Goal: Task Accomplishment & Management: Manage account settings

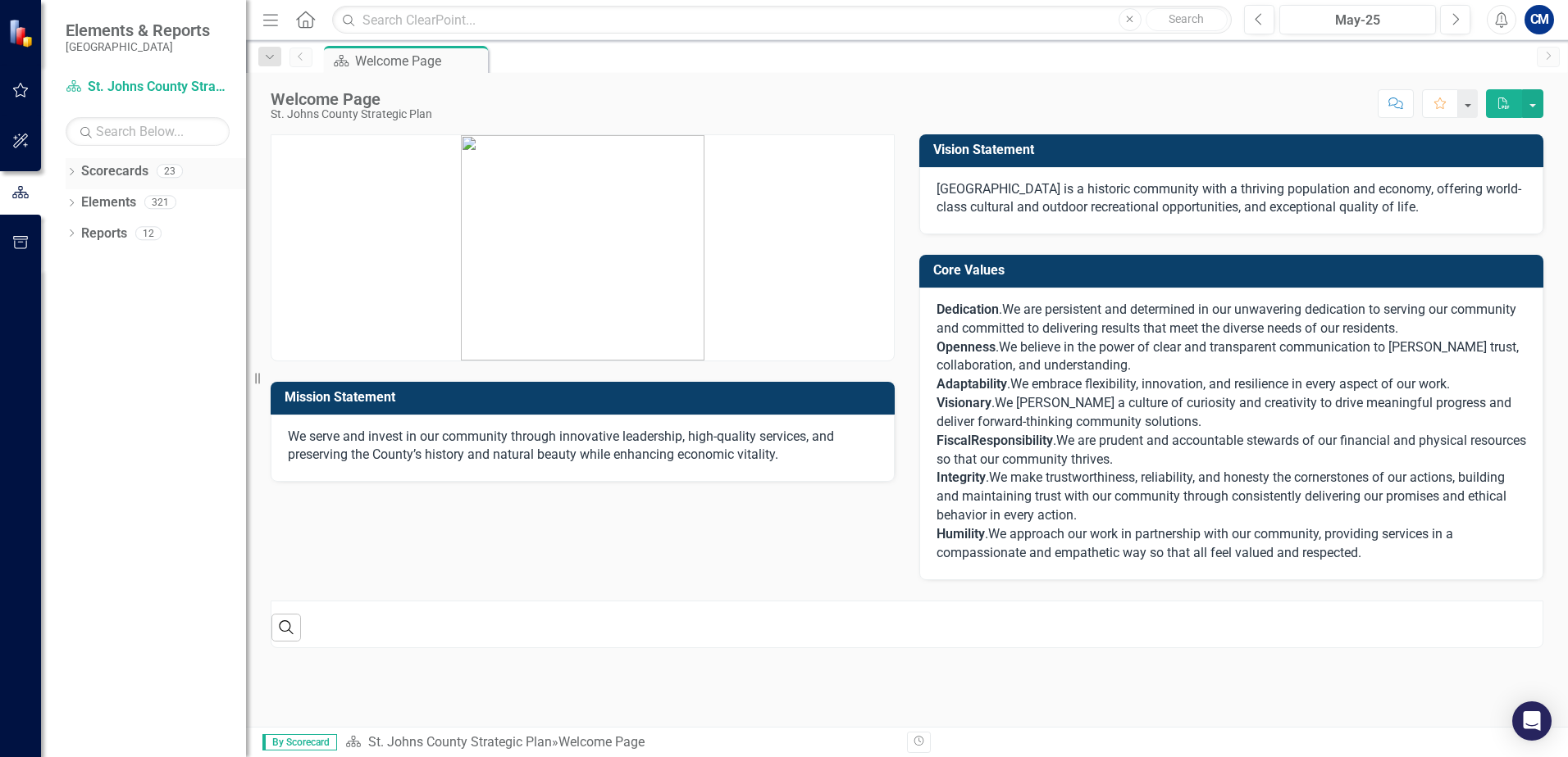
click at [73, 169] on icon "Dropdown" at bounding box center [71, 173] width 12 height 9
click at [13, 87] on icon "button" at bounding box center [21, 90] width 17 height 14
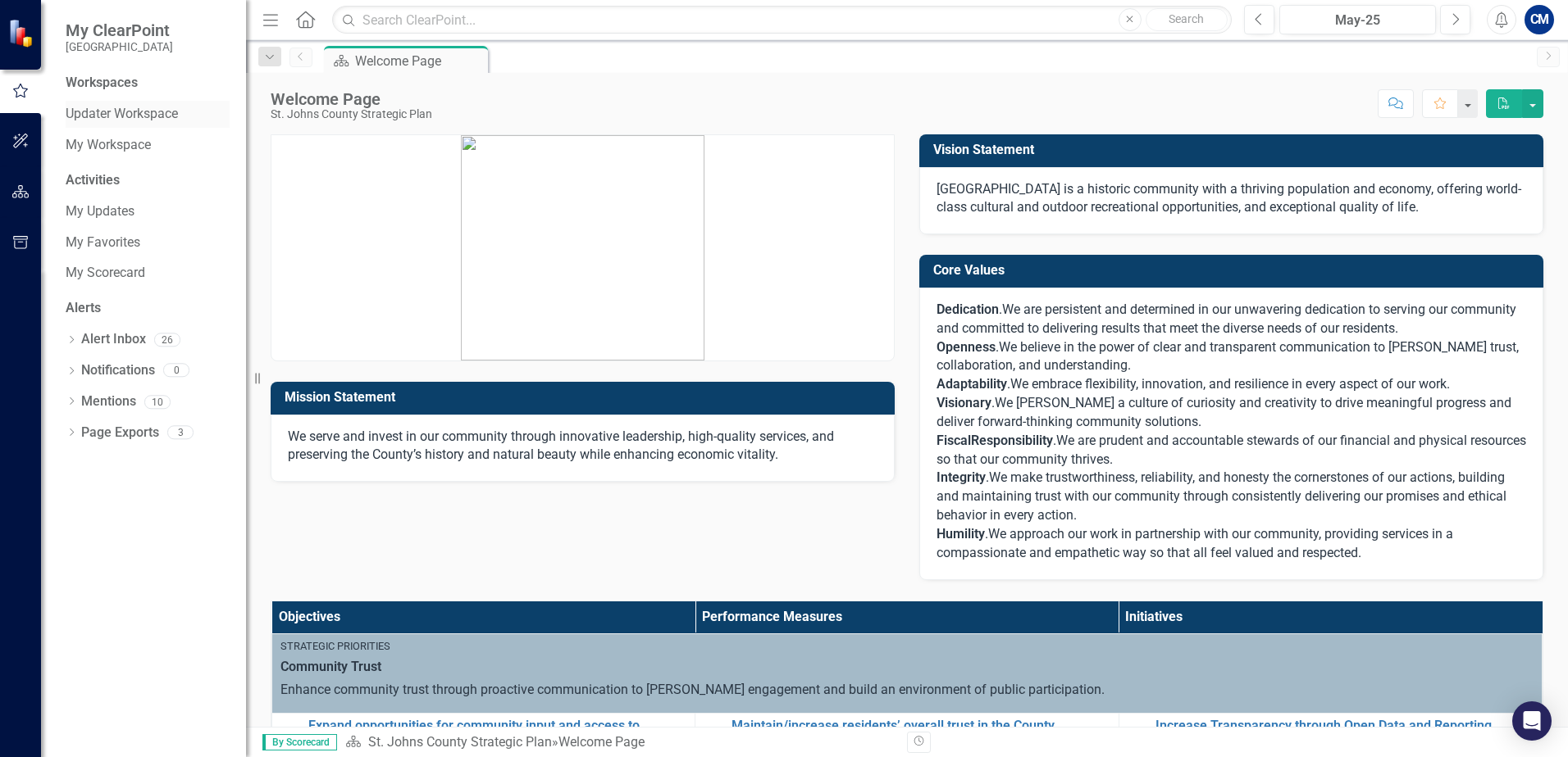
click at [142, 118] on link "Updater Workspace" at bounding box center [147, 114] width 164 height 19
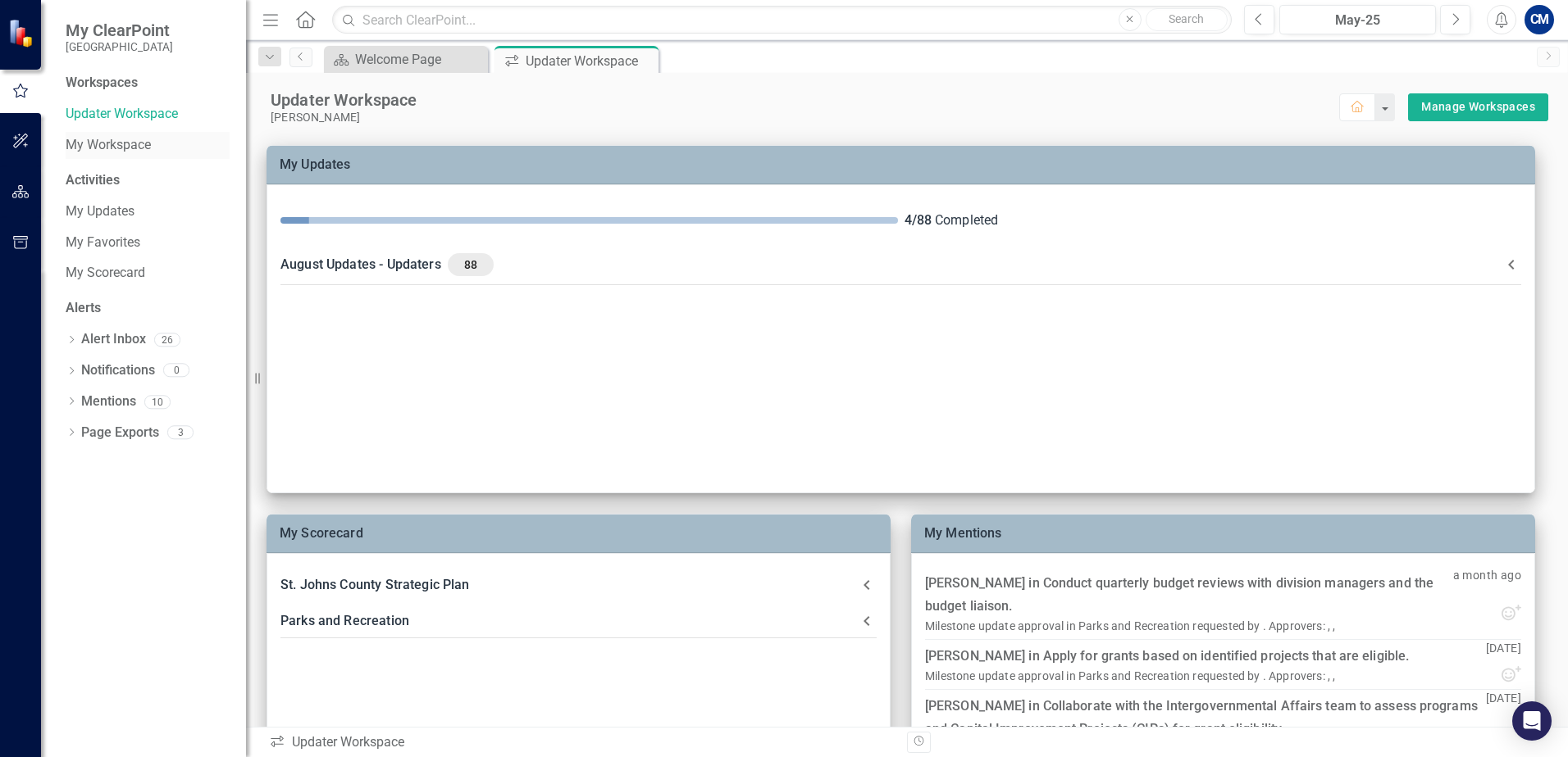
click at [140, 149] on link "My Workspace" at bounding box center [147, 145] width 164 height 19
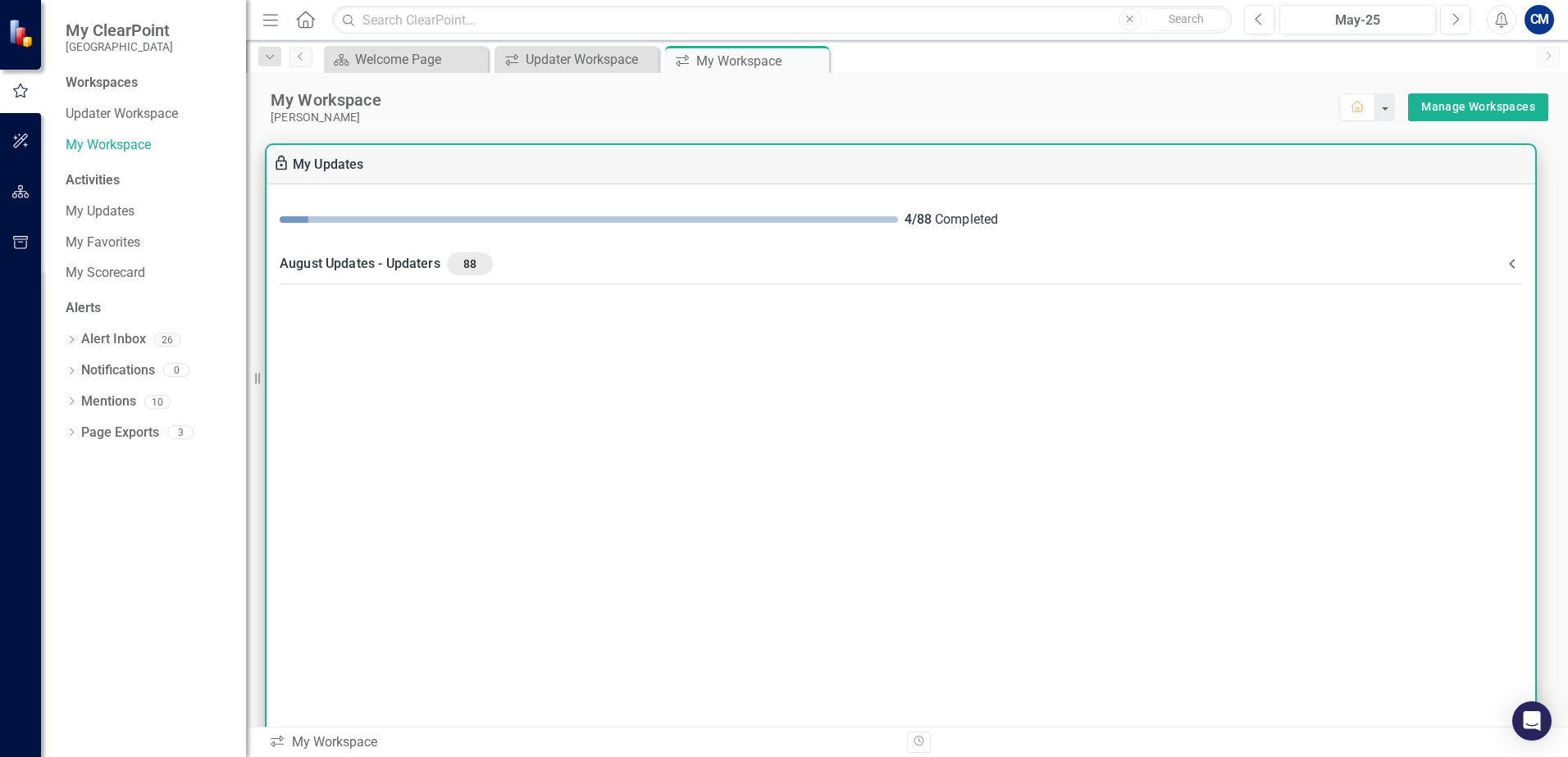
click at [1326, 204] on div "4 / 88 Completed" at bounding box center [901, 220] width 1269 height 45
click at [1502, 263] on icon at bounding box center [1512, 264] width 20 height 20
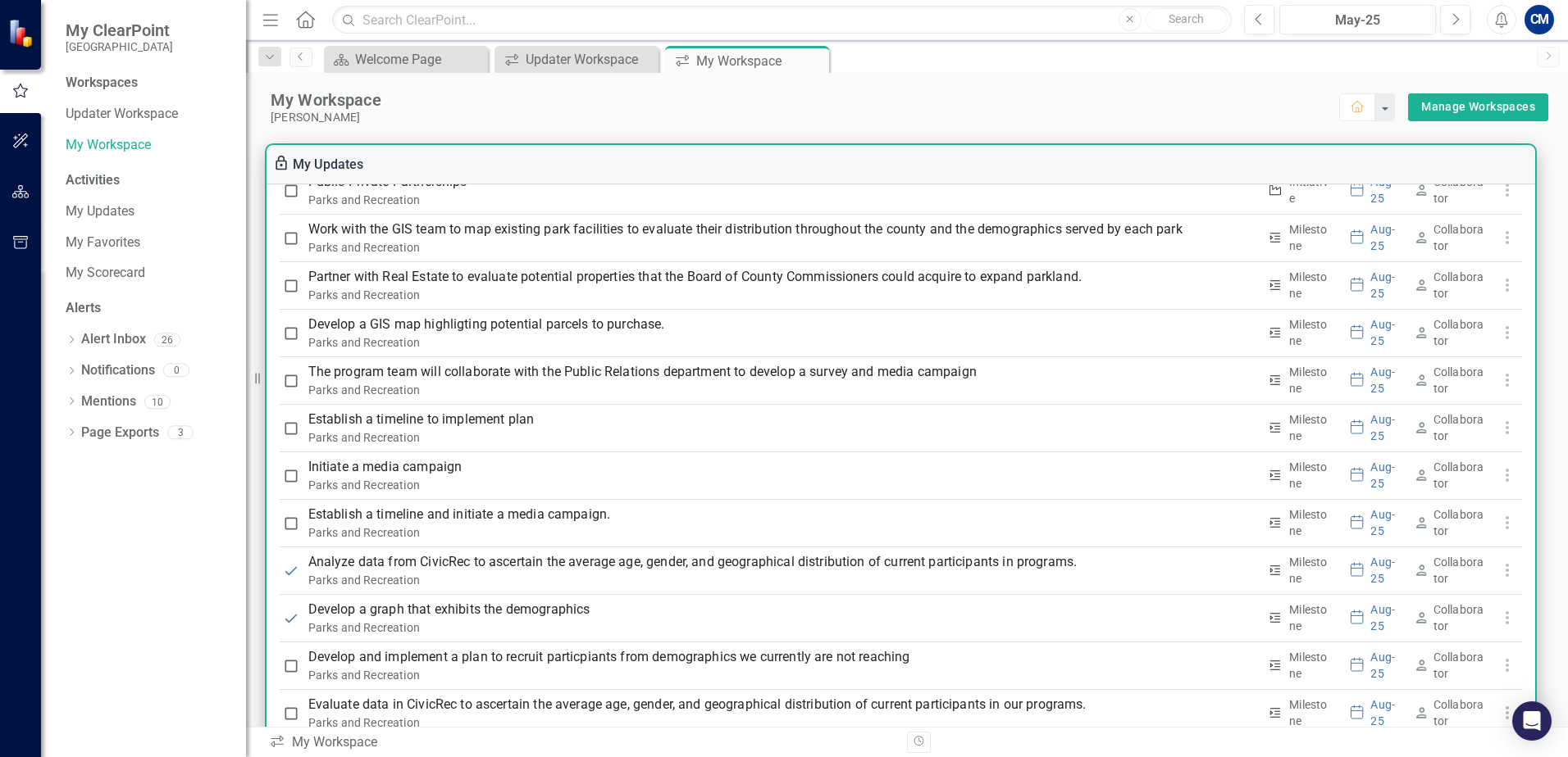
scroll to position [2541, 0]
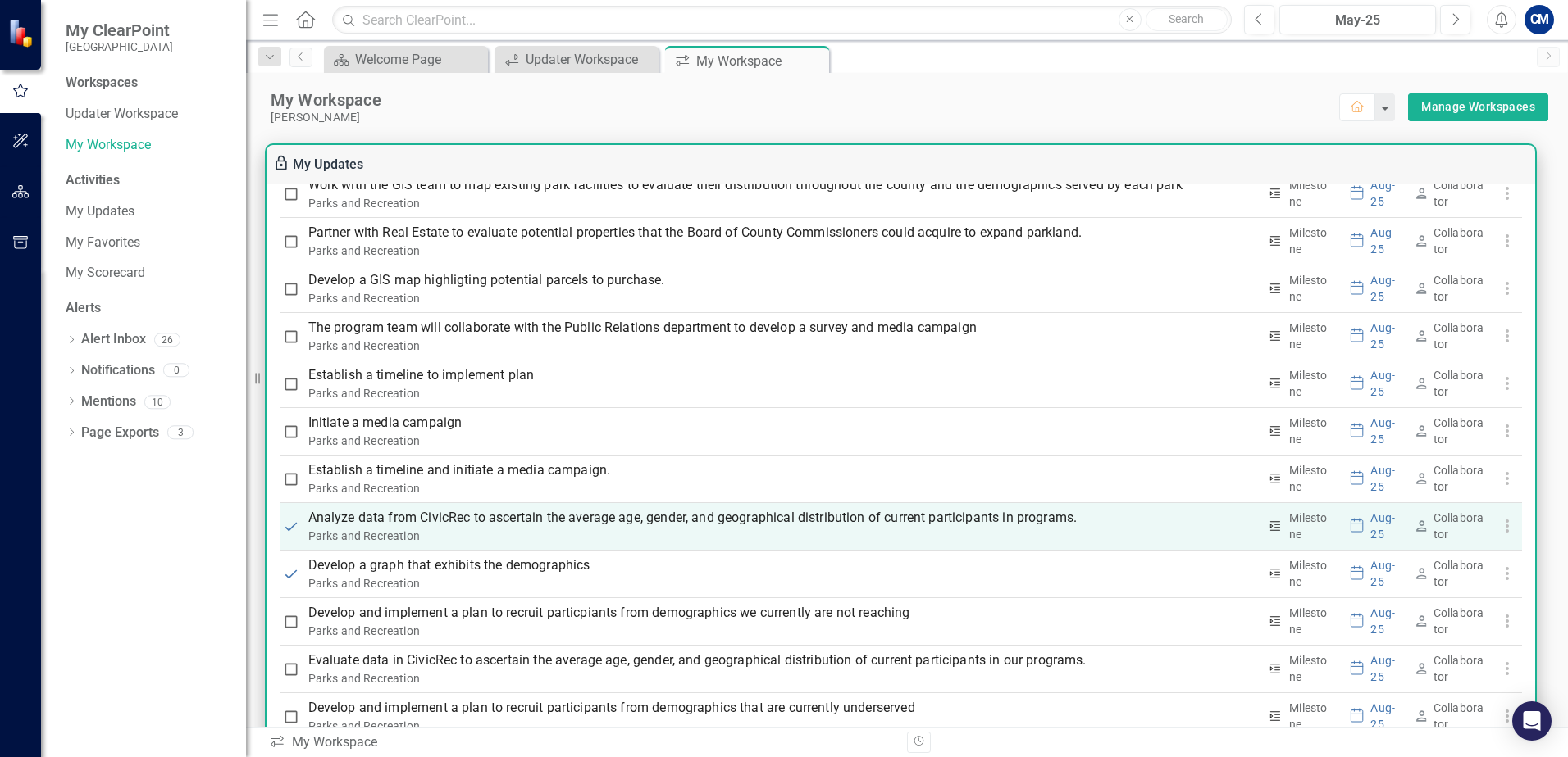
click at [916, 519] on p "Analyze data from CivicRec to ascertain the average age, gender, and geographic…" at bounding box center [783, 519] width 950 height 20
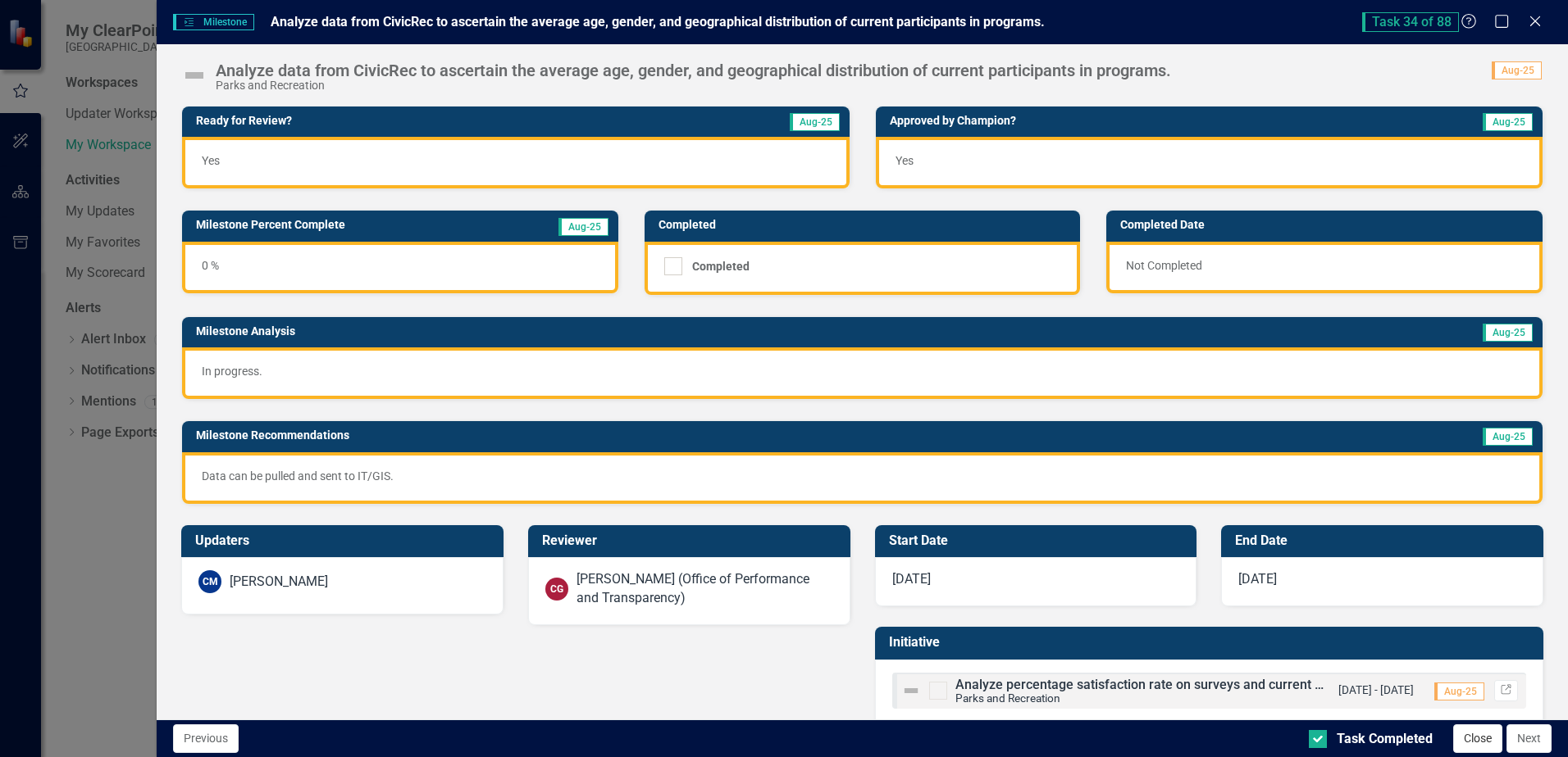
click at [1479, 728] on button "Close" at bounding box center [1478, 739] width 49 height 29
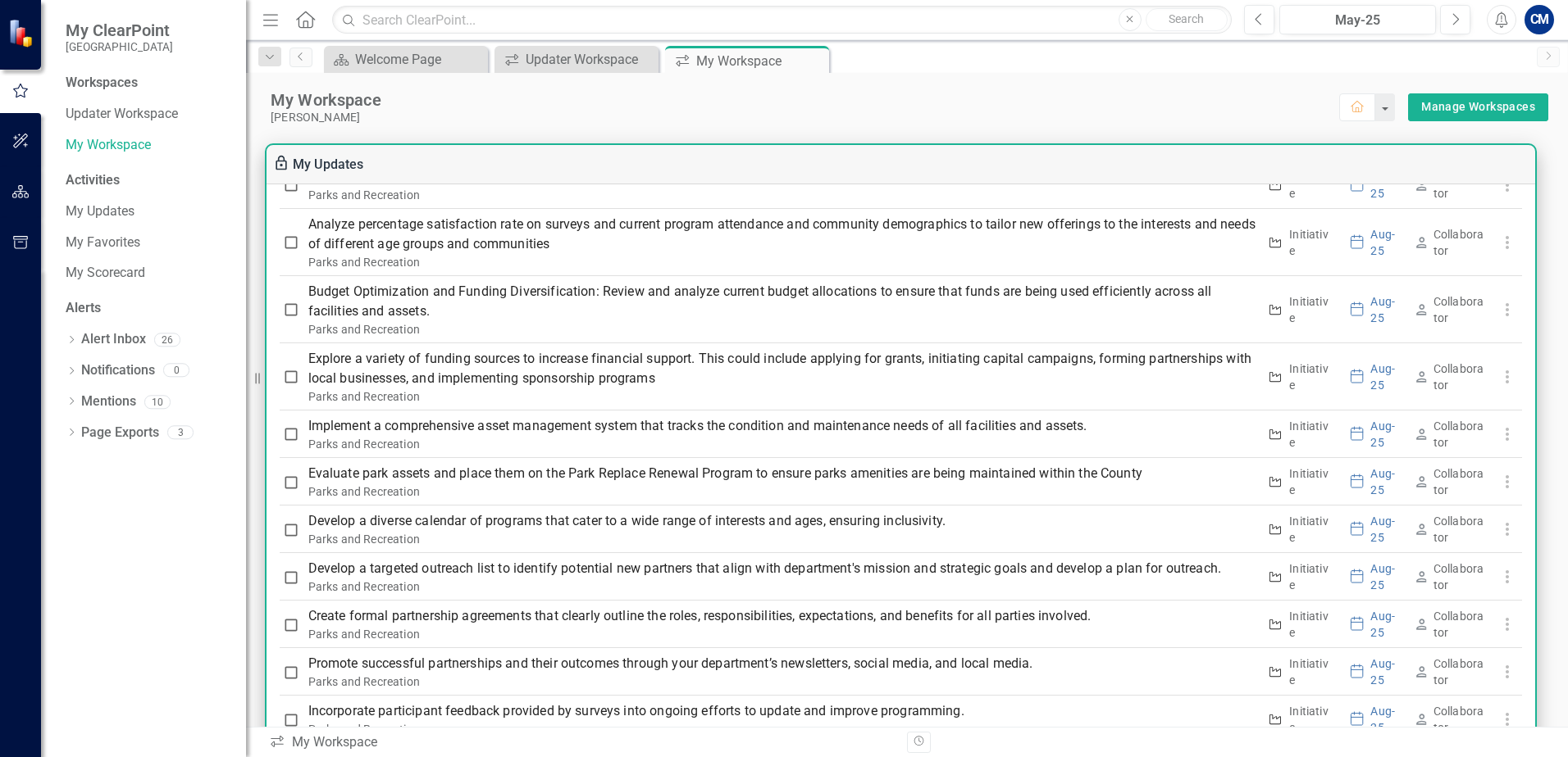
scroll to position [1312, 0]
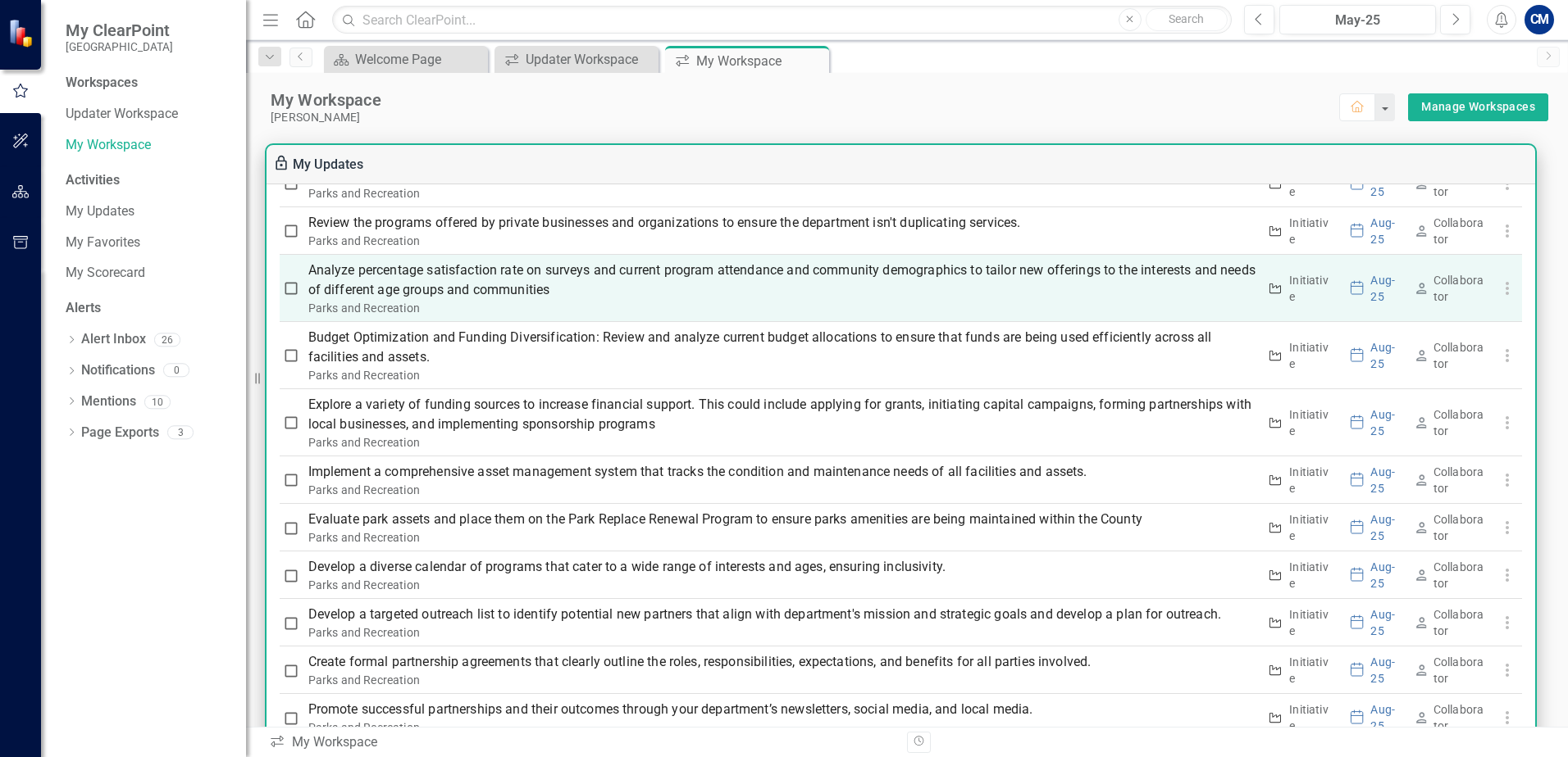
click at [637, 274] on p "Analyze percentage satisfaction rate on surveys and current program attendance …" at bounding box center [783, 281] width 950 height 40
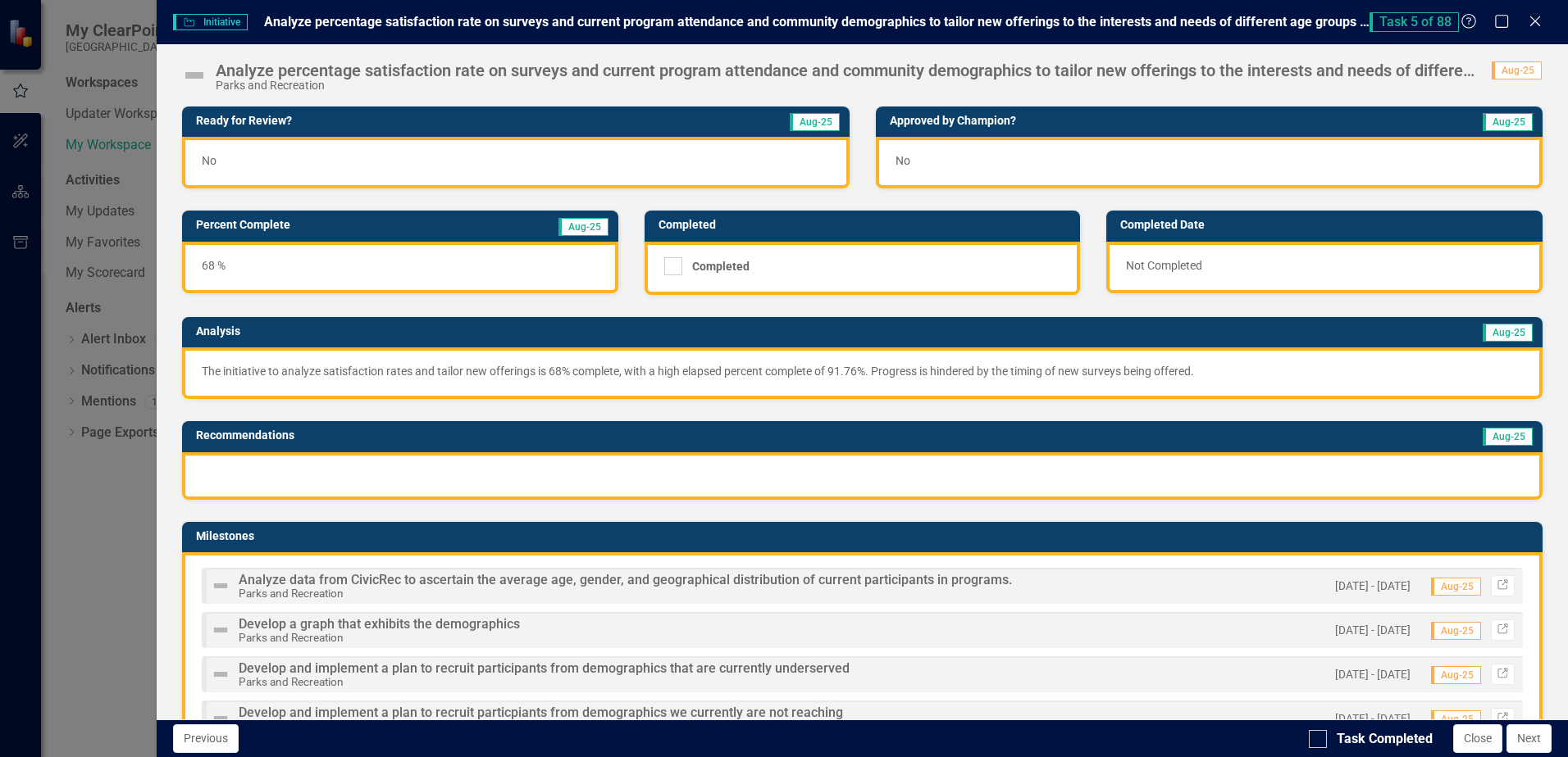
click at [418, 164] on div "No" at bounding box center [515, 163] width 667 height 51
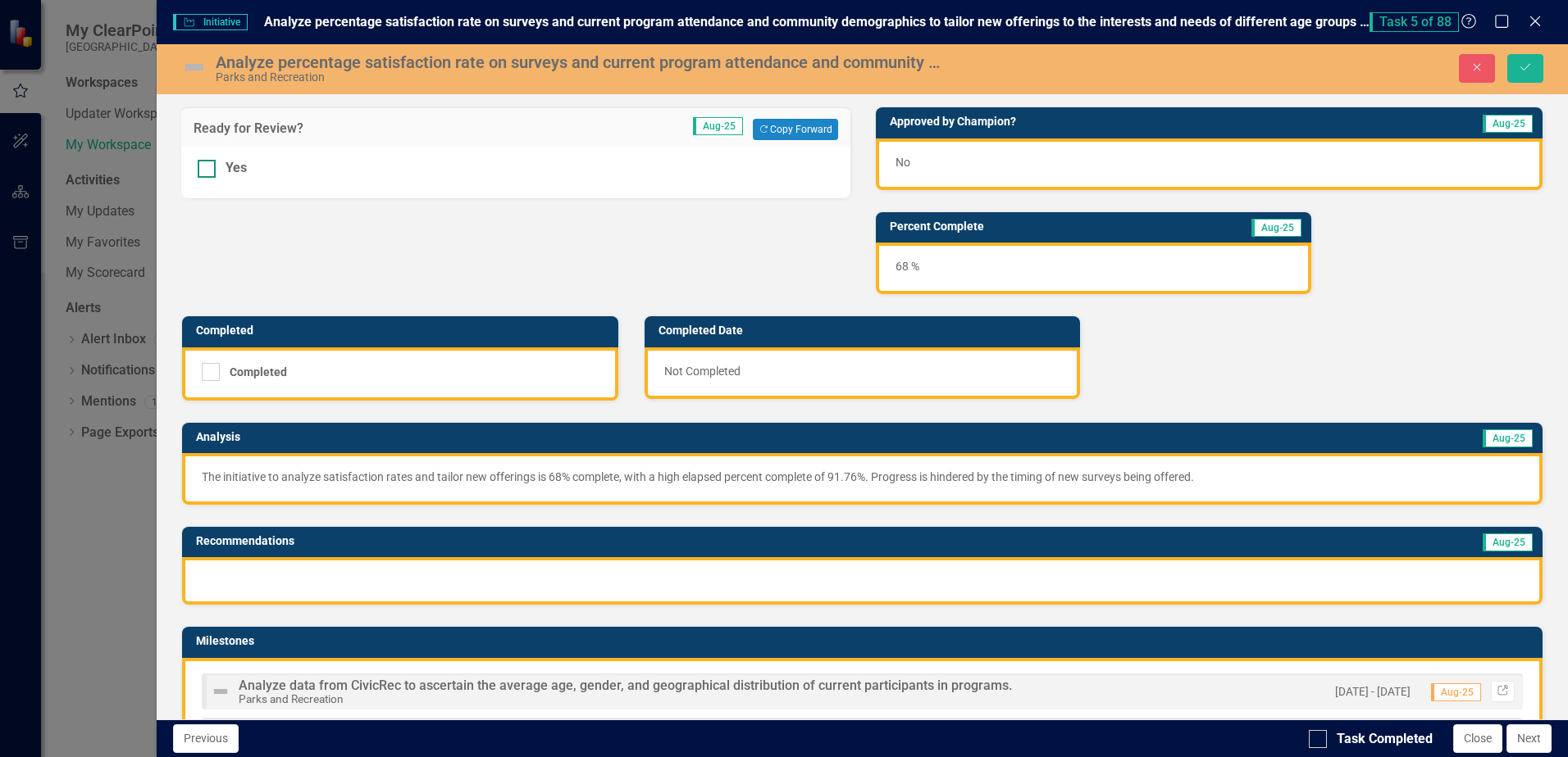
drag, startPoint x: 216, startPoint y: 170, endPoint x: 369, endPoint y: 164, distance: 153.1
click at [216, 171] on div "Yes" at bounding box center [515, 168] width 635 height 19
click at [208, 171] on input "Yes" at bounding box center [203, 165] width 11 height 11
checkbox input "true"
click at [967, 164] on div "No" at bounding box center [1209, 164] width 667 height 51
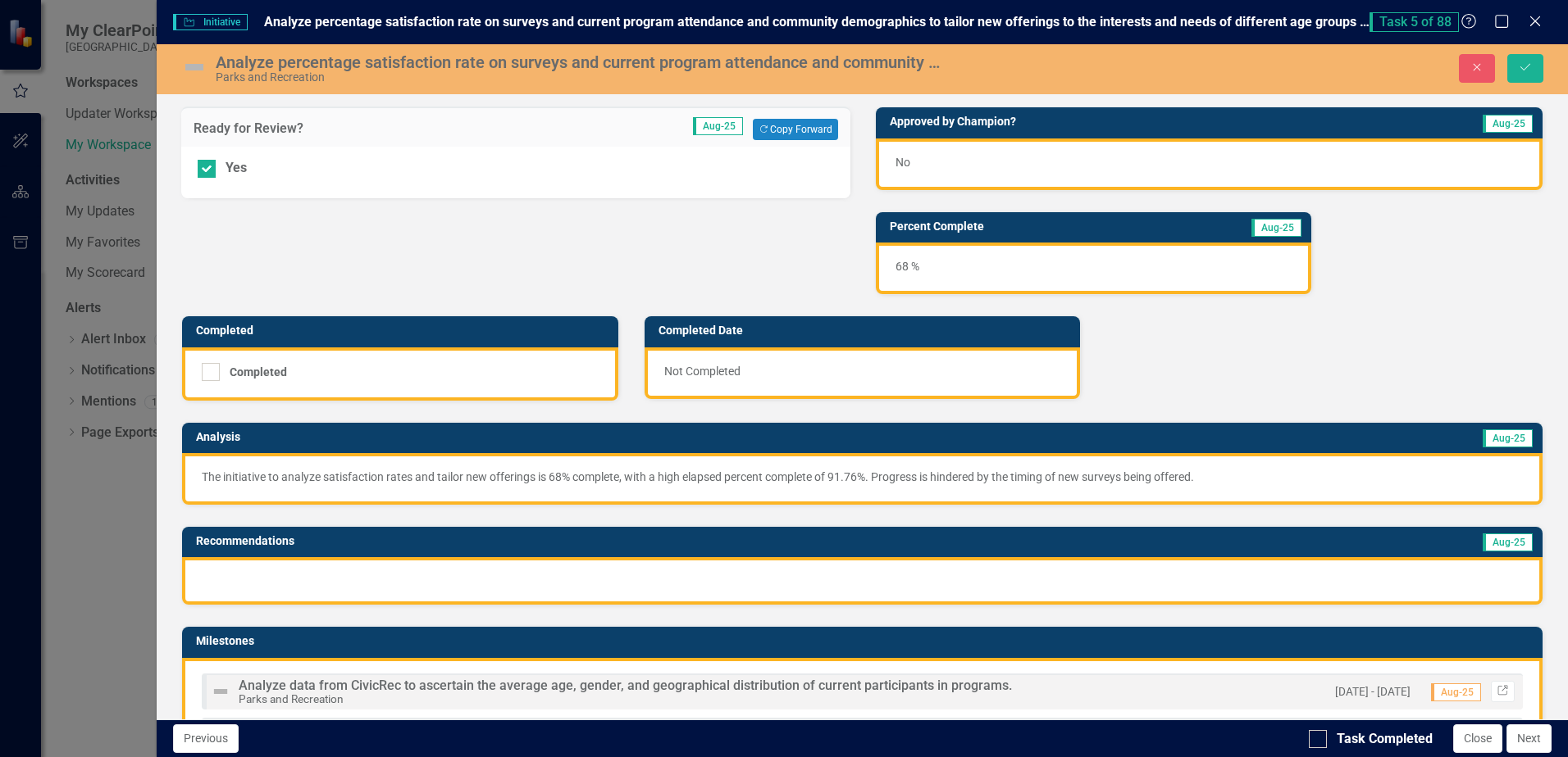
click at [967, 164] on div "No" at bounding box center [1209, 164] width 667 height 51
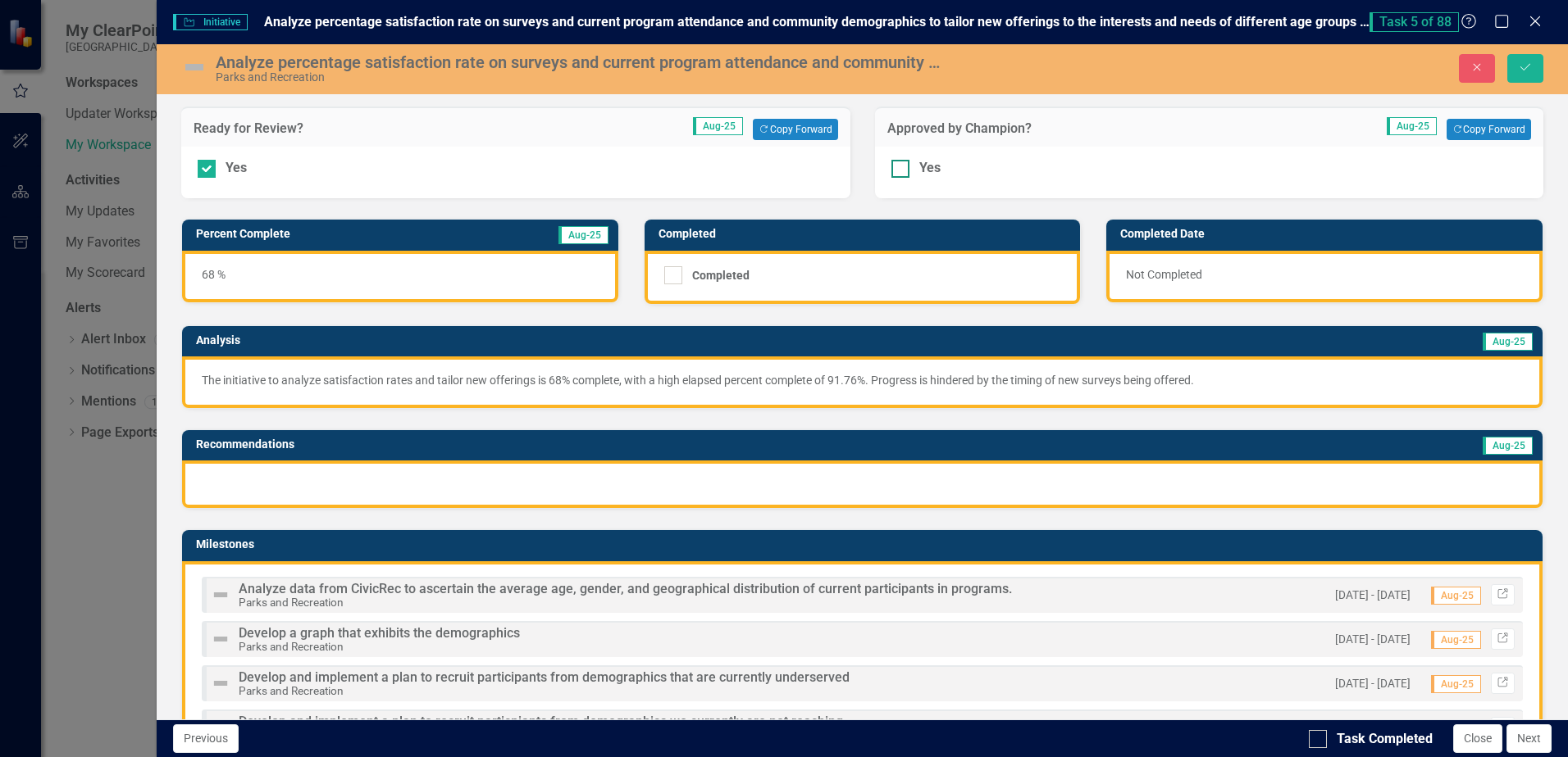
click at [891, 168] on input "Yes" at bounding box center [897, 165] width 11 height 11
checkbox input "true"
click at [1511, 71] on button "Save" at bounding box center [1526, 69] width 36 height 29
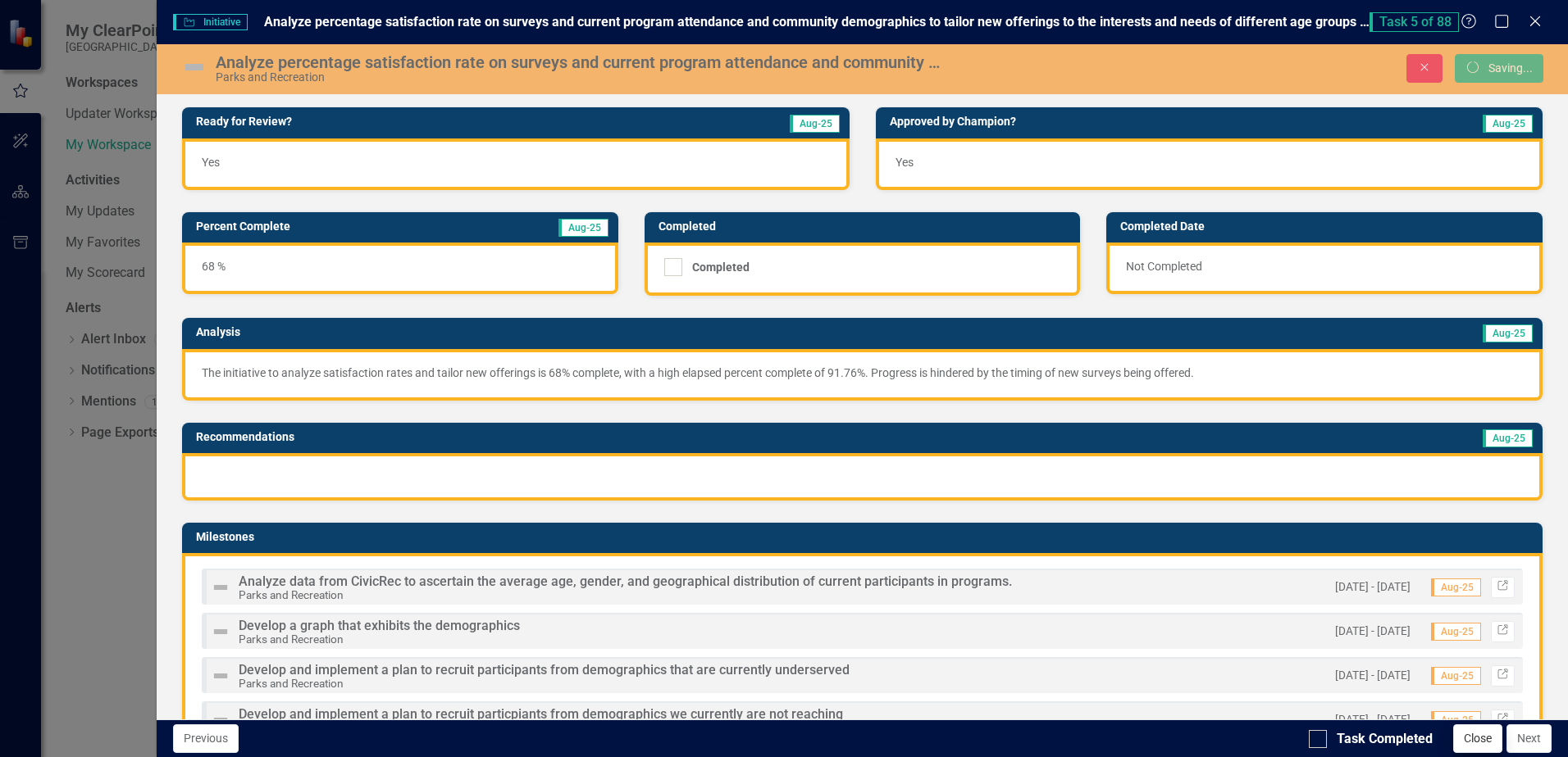
scroll to position [563, 0]
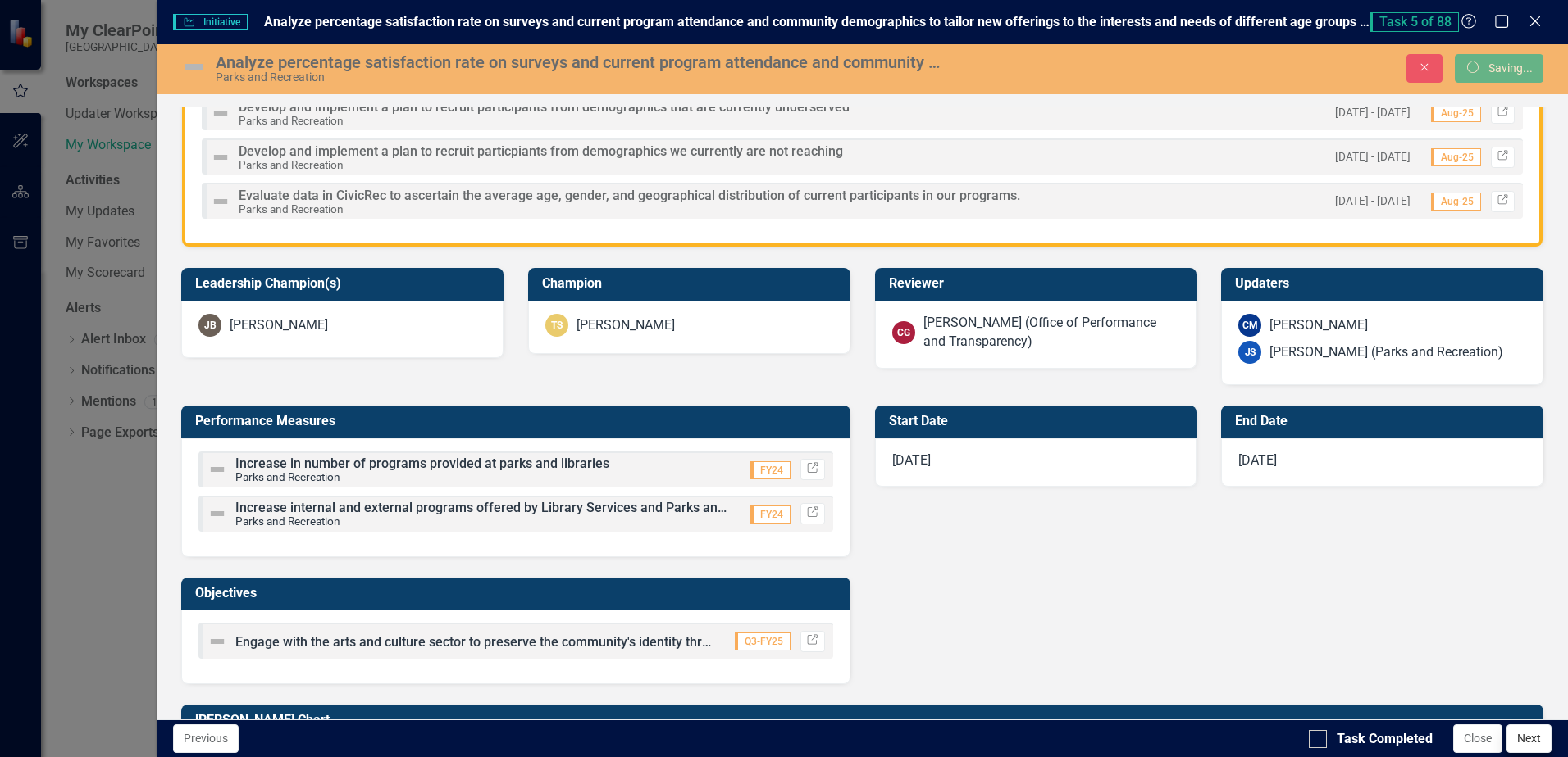
click at [1315, 739] on input "Task Completed" at bounding box center [1314, 736] width 11 height 11
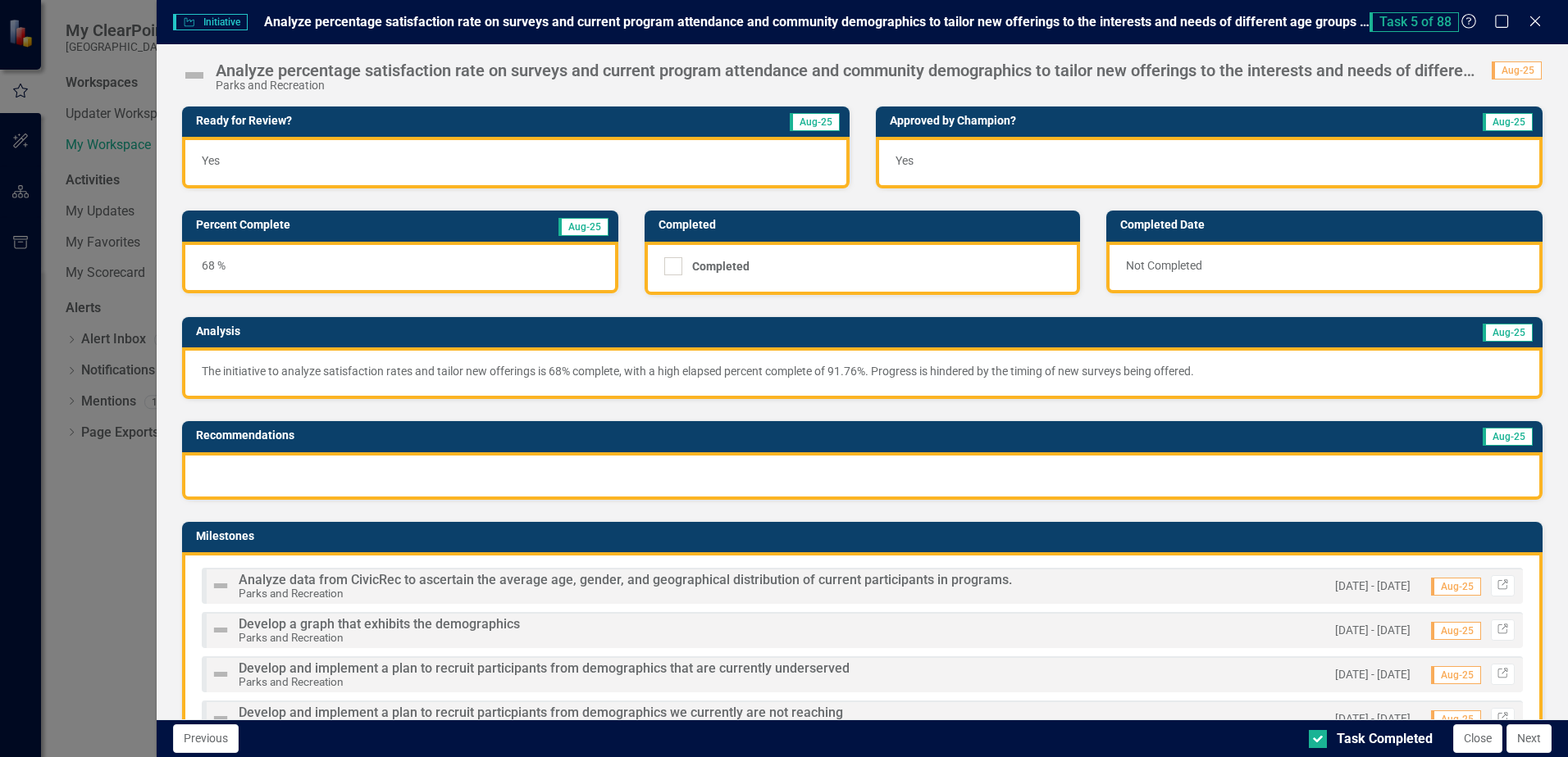
checkbox input "true"
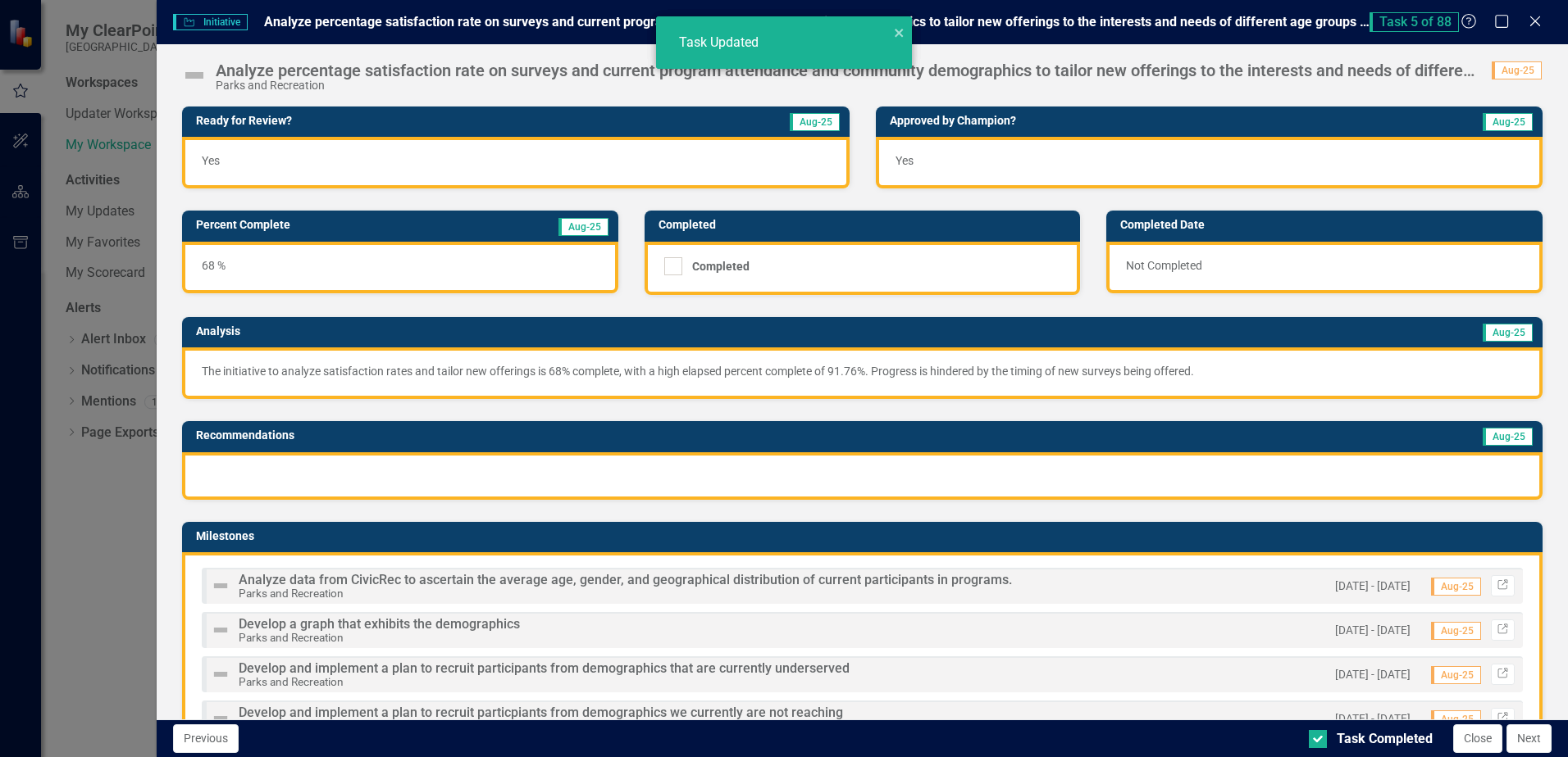
checkbox input "true"
click at [1522, 738] on button "Next" at bounding box center [1529, 739] width 45 height 29
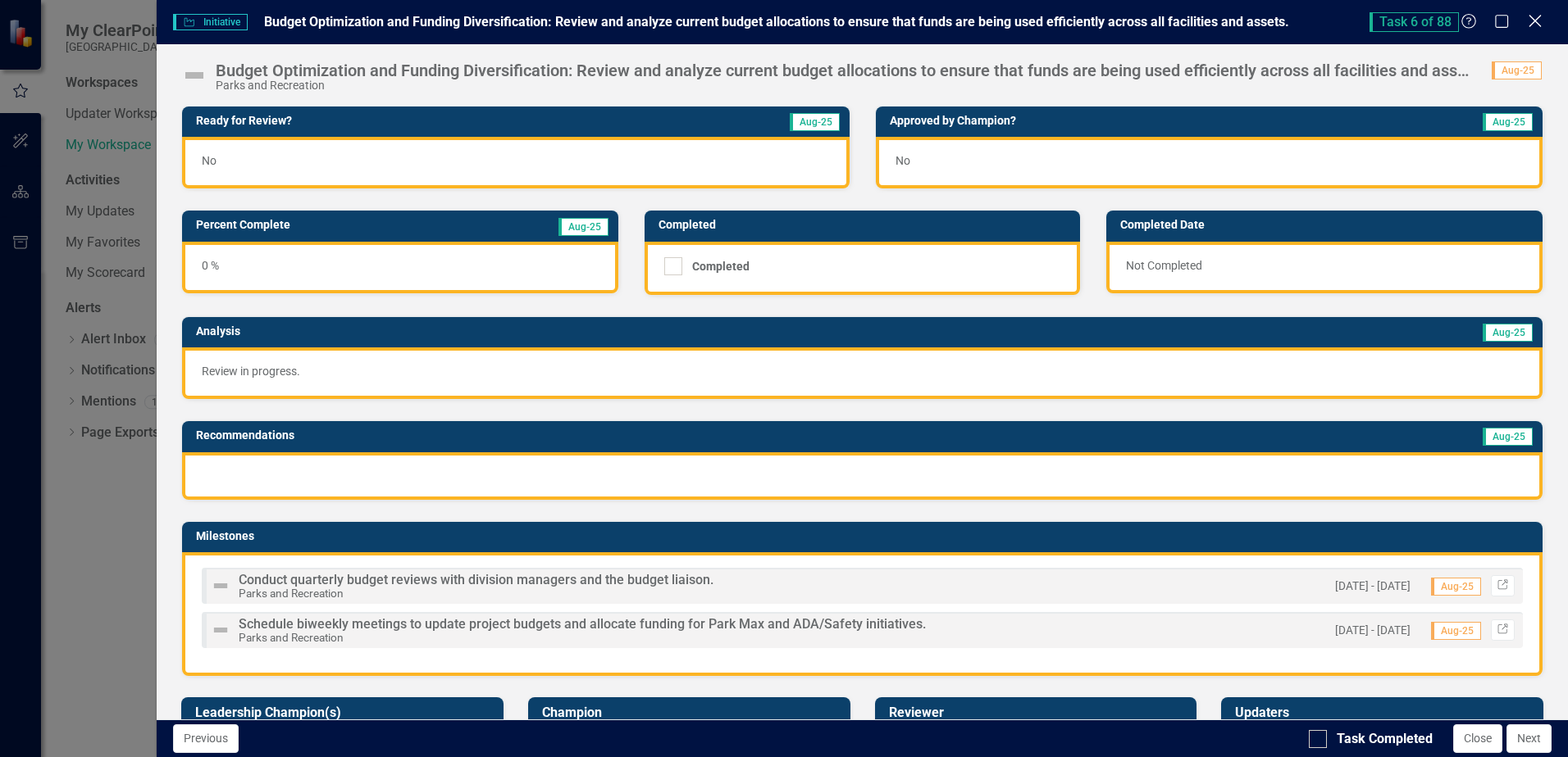
click at [1538, 19] on icon at bounding box center [1535, 21] width 13 height 13
